Goal: Information Seeking & Learning: Learn about a topic

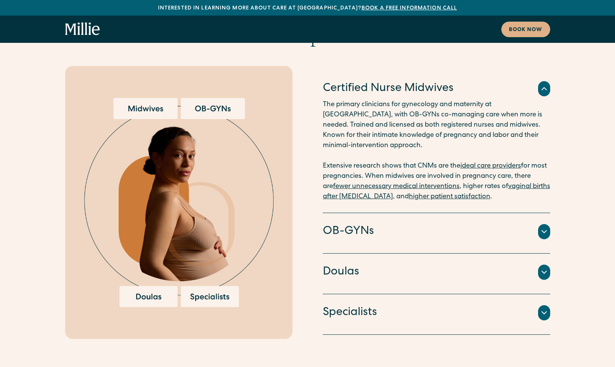
scroll to position [1706, 0]
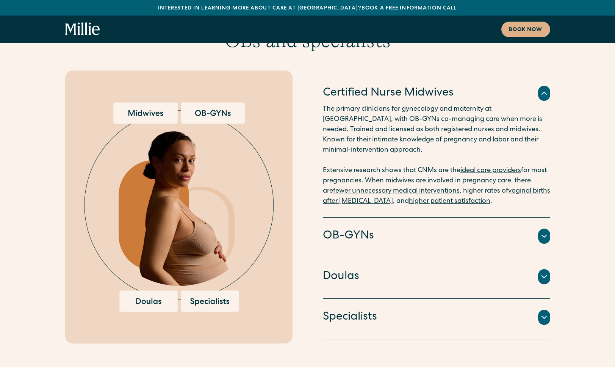
click at [548, 232] on icon at bounding box center [544, 236] width 9 height 9
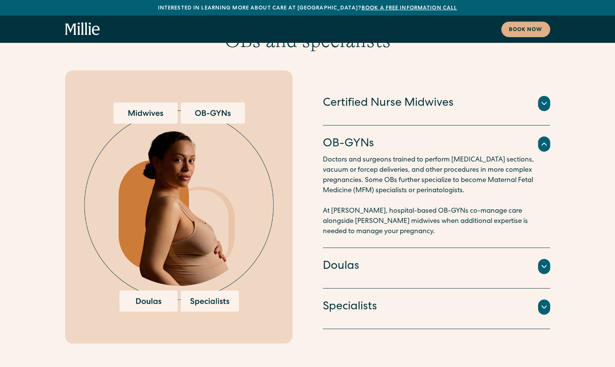
click at [544, 140] on icon at bounding box center [544, 144] width 9 height 9
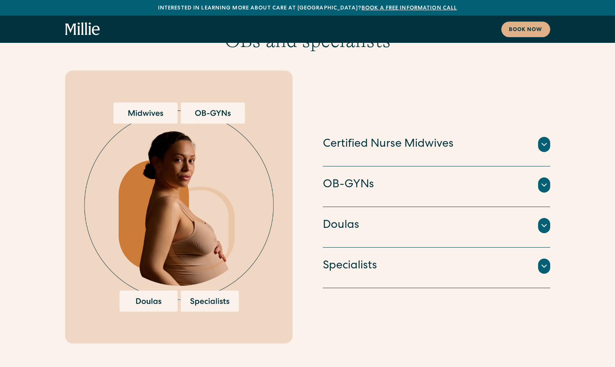
click at [543, 140] on icon at bounding box center [544, 144] width 9 height 9
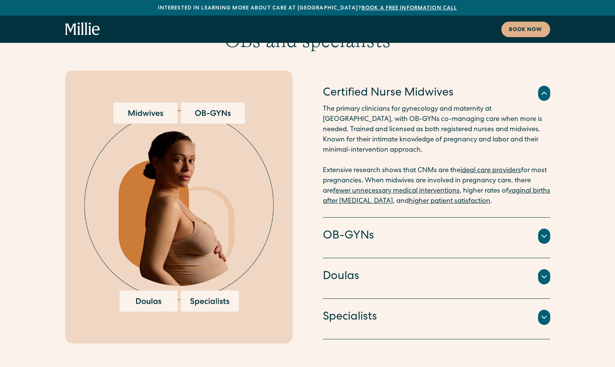
click at [549, 232] on icon at bounding box center [544, 236] width 9 height 9
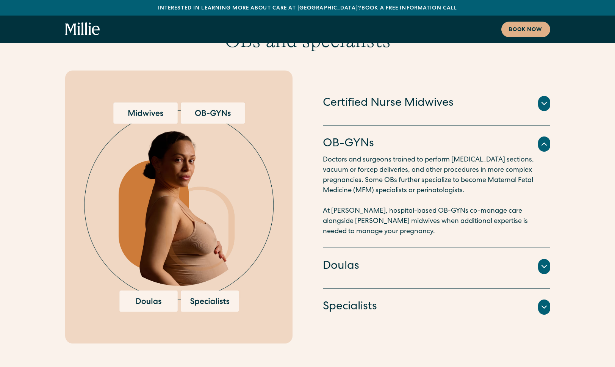
click at [546, 140] on icon at bounding box center [544, 144] width 9 height 9
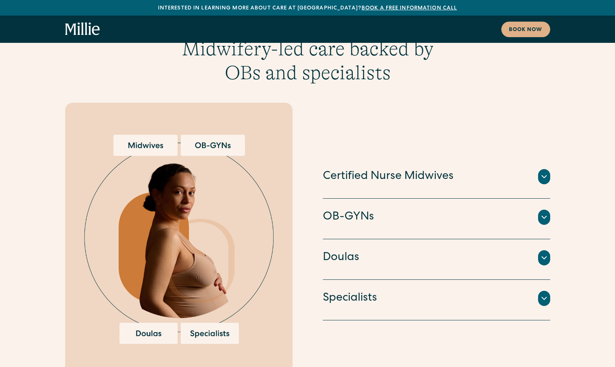
scroll to position [1630, 0]
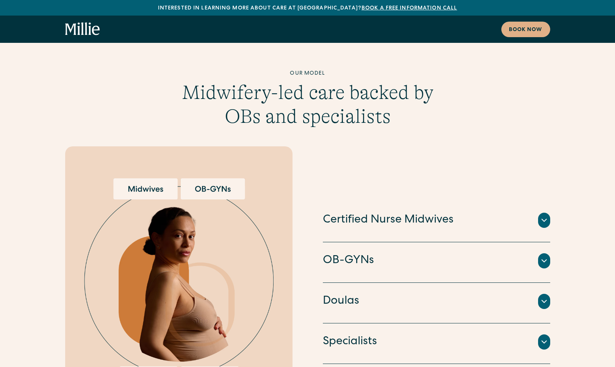
click at [545, 216] on icon at bounding box center [544, 220] width 9 height 9
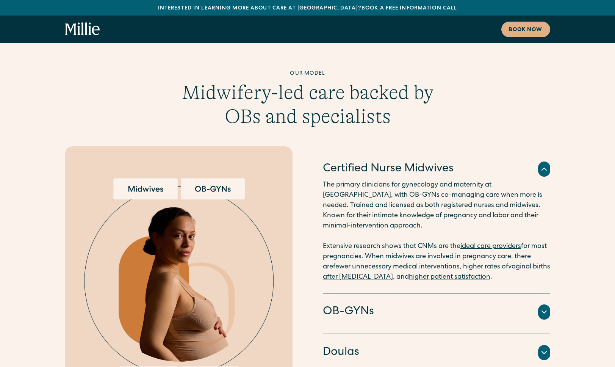
click at [543, 165] on icon at bounding box center [544, 169] width 9 height 9
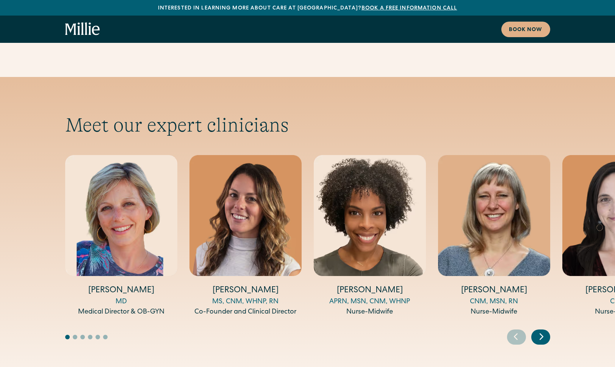
scroll to position [2692, 0]
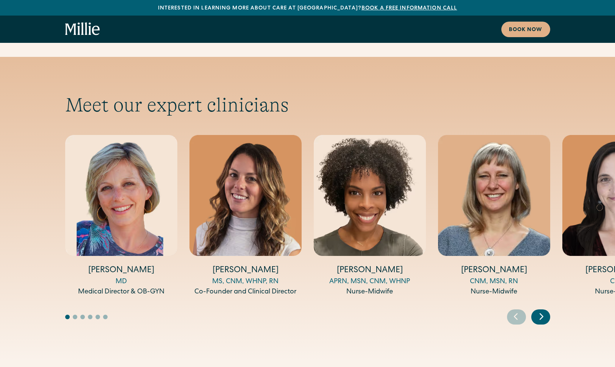
click at [540, 310] on icon "Next slide" at bounding box center [541, 316] width 11 height 12
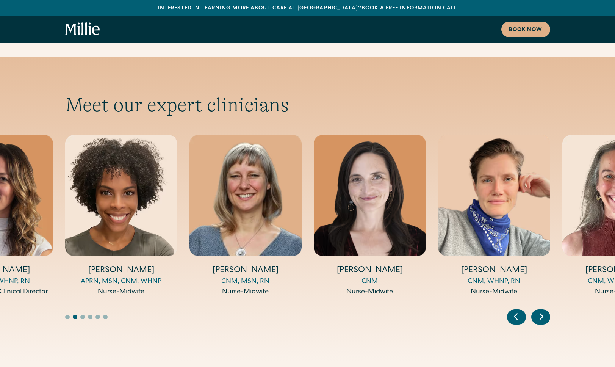
click at [540, 310] on icon "Next slide" at bounding box center [541, 316] width 11 height 12
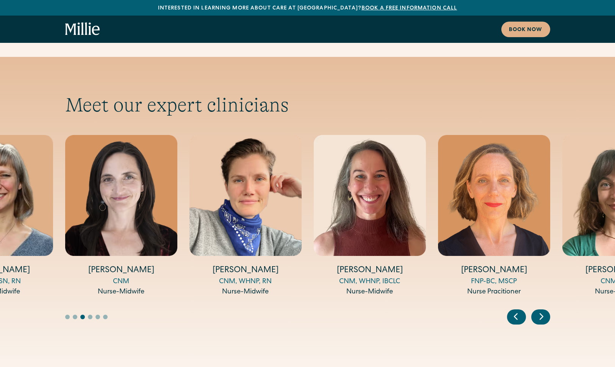
click at [537, 310] on icon "Next slide" at bounding box center [541, 316] width 11 height 12
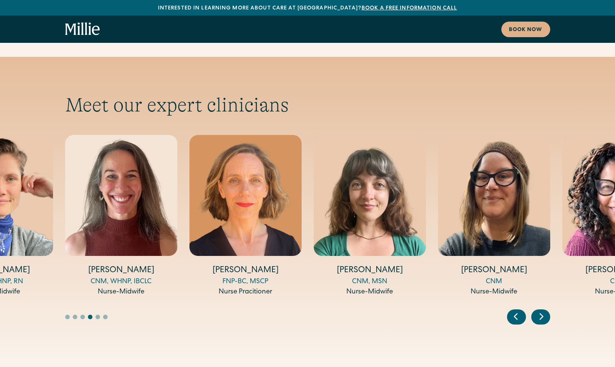
click at [540, 310] on icon "Next slide" at bounding box center [541, 316] width 11 height 12
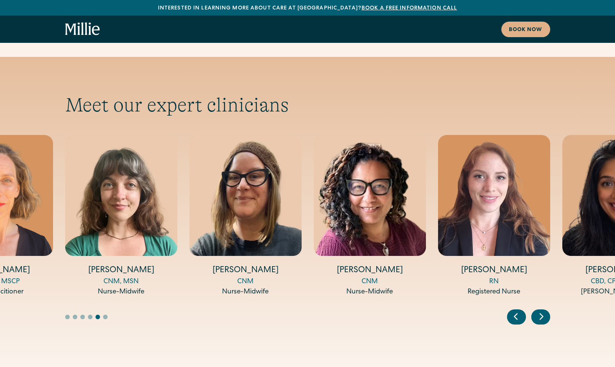
click at [540, 310] on icon "Next slide" at bounding box center [541, 316] width 11 height 12
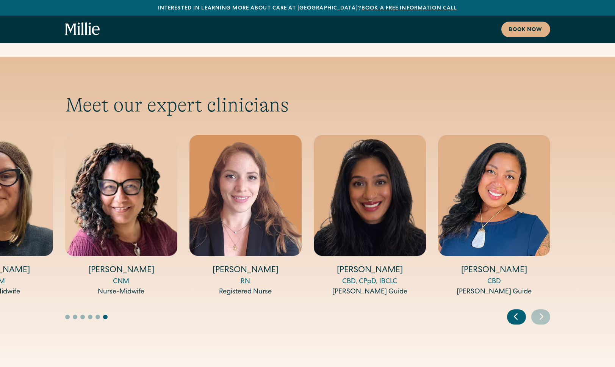
click at [518, 310] on icon "Previous slide" at bounding box center [515, 316] width 11 height 12
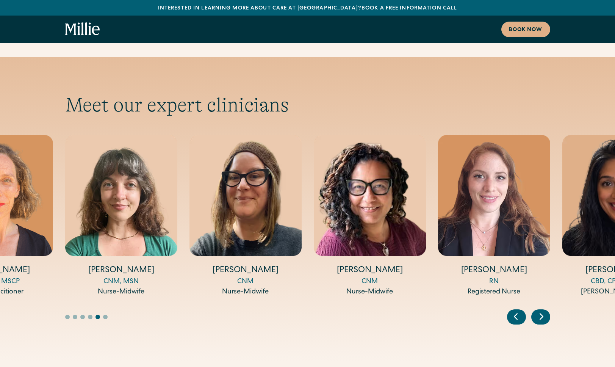
click at [515, 310] on icon "Previous slide" at bounding box center [515, 316] width 11 height 12
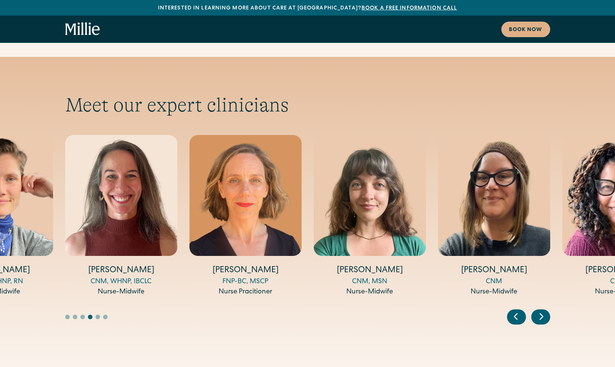
click at [515, 310] on icon "Previous slide" at bounding box center [515, 316] width 11 height 12
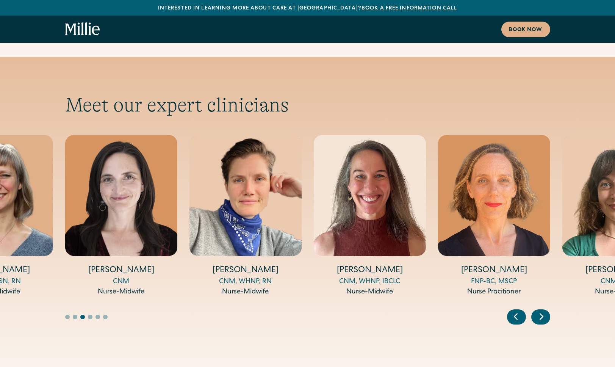
click at [515, 310] on icon "Previous slide" at bounding box center [515, 316] width 11 height 12
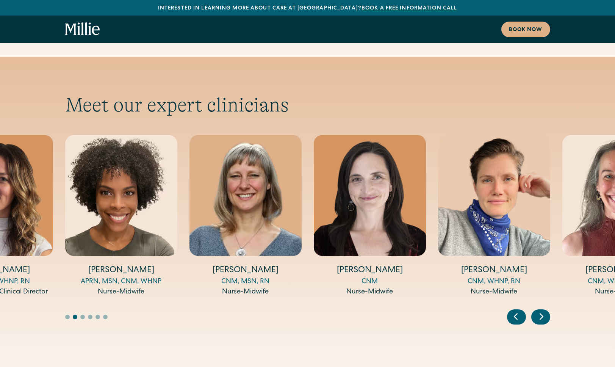
click at [515, 310] on icon "Previous slide" at bounding box center [515, 316] width 11 height 12
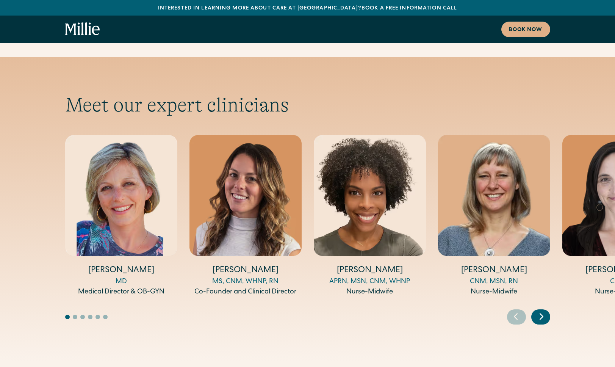
click at [515, 310] on icon "Previous slide" at bounding box center [515, 316] width 11 height 12
